Goal: Transaction & Acquisition: Purchase product/service

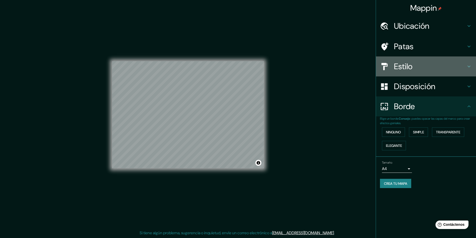
click at [420, 61] on div "Estilo" at bounding box center [426, 67] width 100 height 20
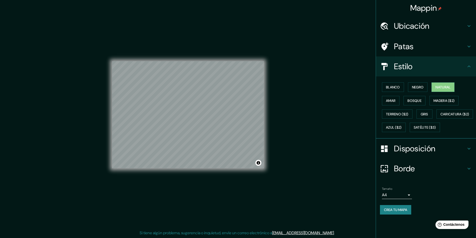
click at [396, 82] on div "Blanco Negro Natural Amar Bosque Madera ($2) Terreno ($2) Gris Caricatura ($2) …" at bounding box center [428, 108] width 96 height 54
click at [393, 85] on font "Blanco" at bounding box center [393, 87] width 14 height 5
click at [427, 86] on button "Negro" at bounding box center [418, 88] width 20 height 10
click at [450, 86] on font "Natural" at bounding box center [442, 87] width 15 height 5
click at [416, 47] on h4 "Patas" at bounding box center [430, 47] width 72 height 10
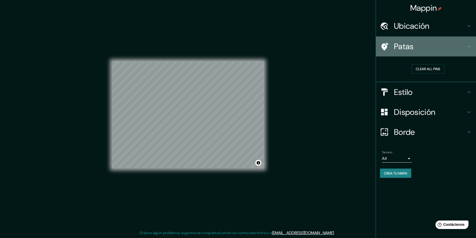
click at [416, 47] on h4 "Patas" at bounding box center [430, 47] width 72 height 10
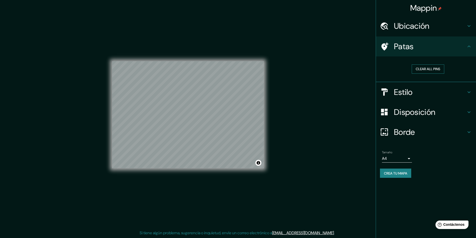
click at [430, 70] on button "Clear all pins" at bounding box center [428, 69] width 33 height 9
click at [435, 69] on button "Clear all pins" at bounding box center [428, 69] width 33 height 9
click at [424, 69] on button "Clear all pins" at bounding box center [428, 69] width 33 height 9
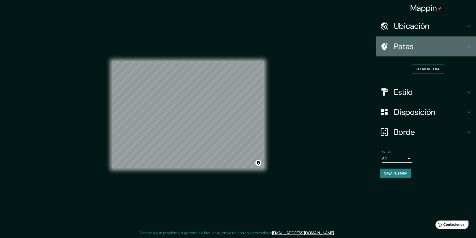
click at [453, 48] on h4 "Patas" at bounding box center [430, 47] width 72 height 10
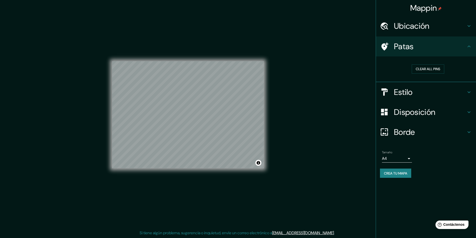
click at [469, 45] on icon at bounding box center [469, 47] width 6 height 6
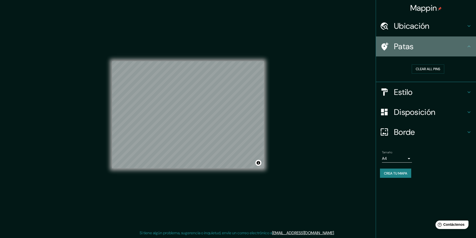
click at [469, 45] on icon at bounding box center [469, 47] width 6 height 6
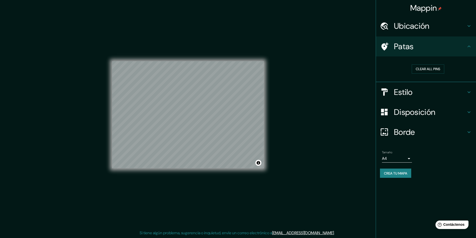
click at [421, 99] on div "Estilo" at bounding box center [426, 92] width 100 height 20
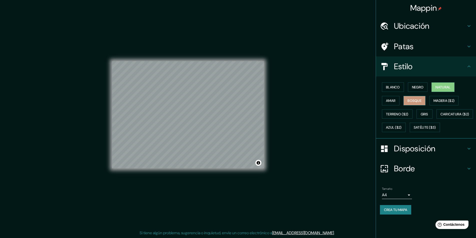
click at [415, 101] on font "Bosque" at bounding box center [414, 101] width 14 height 5
click at [442, 87] on font "Natural" at bounding box center [442, 87] width 15 height 5
click at [414, 87] on font "Negro" at bounding box center [418, 87] width 12 height 5
click at [395, 88] on font "Blanco" at bounding box center [393, 87] width 14 height 5
click at [435, 87] on button "Natural" at bounding box center [442, 88] width 23 height 10
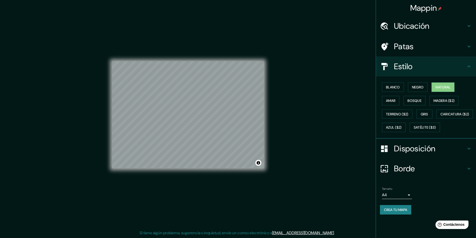
click at [416, 50] on h4 "Patas" at bounding box center [430, 47] width 72 height 10
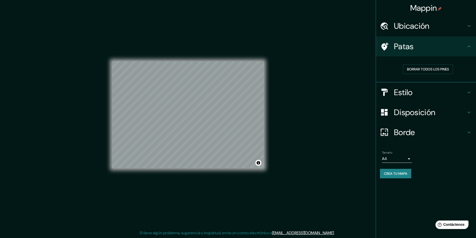
click at [385, 44] on icon at bounding box center [384, 47] width 7 height 8
click at [420, 74] on button "Borrar todos los pines" at bounding box center [428, 70] width 50 height 10
click at [421, 70] on font "Borrar todos los pines" at bounding box center [428, 69] width 42 height 5
click at [466, 46] on icon at bounding box center [469, 47] width 6 height 6
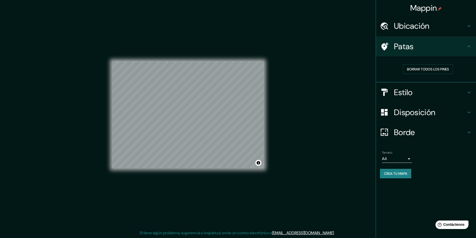
click at [435, 114] on font "Disposición" at bounding box center [414, 112] width 41 height 11
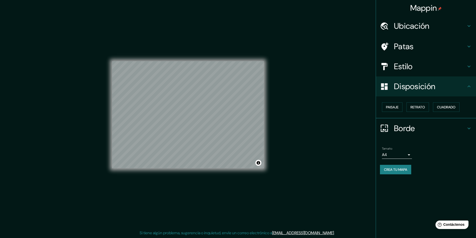
click at [403, 170] on font "Crea tu mapa" at bounding box center [395, 170] width 23 height 5
click at [403, 170] on div "Crea tu mapa" at bounding box center [426, 170] width 92 height 10
click at [437, 7] on font "Mappin" at bounding box center [423, 8] width 27 height 11
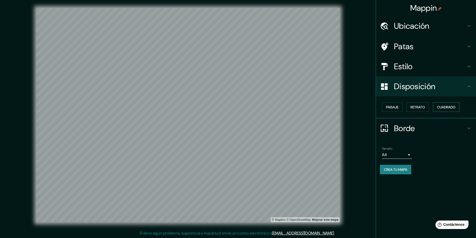
click at [445, 104] on font "Cuadrado" at bounding box center [446, 107] width 19 height 7
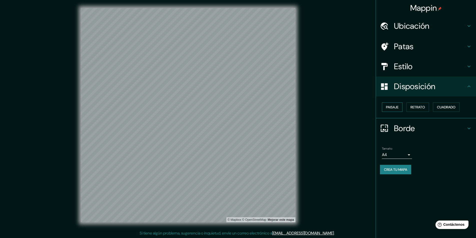
click at [400, 108] on button "Paisaje" at bounding box center [392, 108] width 21 height 10
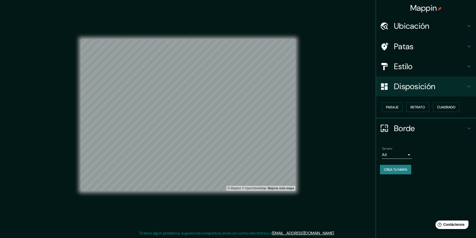
click at [221, 191] on div "© Mapbox © OpenStreetMap Mejorar este mapa" at bounding box center [188, 115] width 215 height 215
click at [388, 169] on font "Crea tu mapa" at bounding box center [395, 170] width 23 height 5
